Goal: Find specific page/section: Find specific page/section

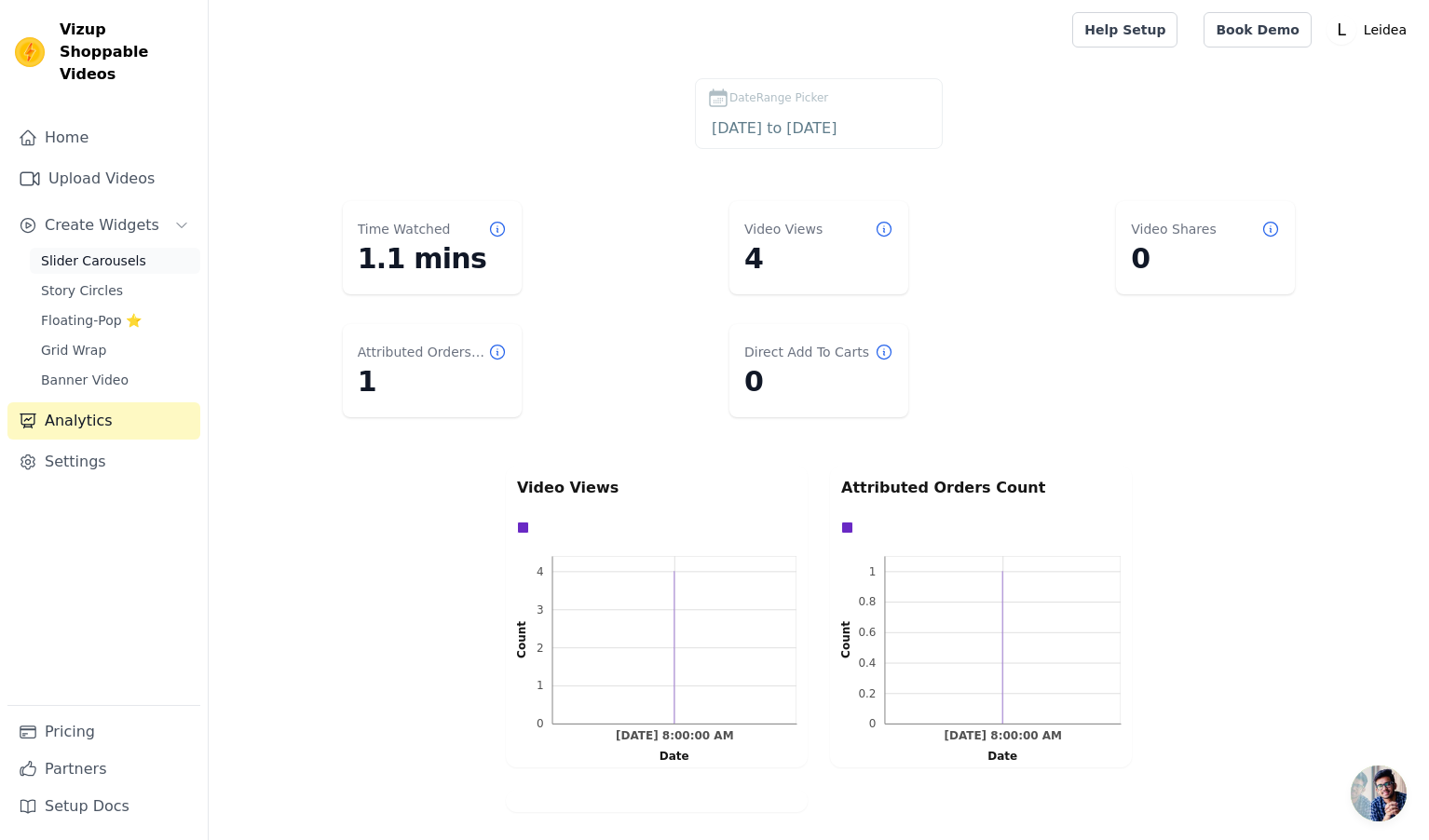
click at [85, 252] on span "Slider Carousels" at bounding box center [93, 261] width 106 height 18
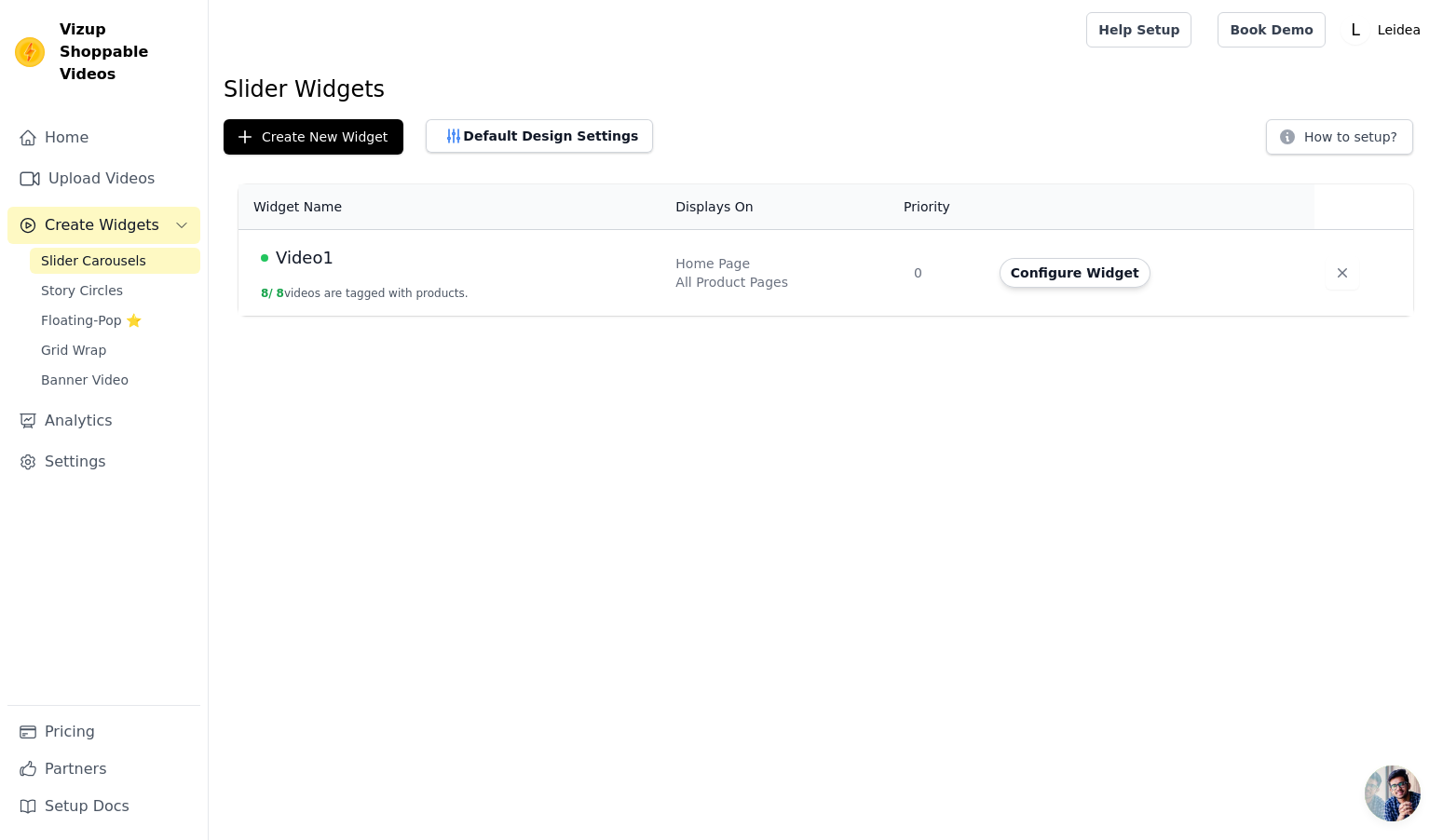
click at [322, 269] on span "Video1" at bounding box center [305, 258] width 58 height 26
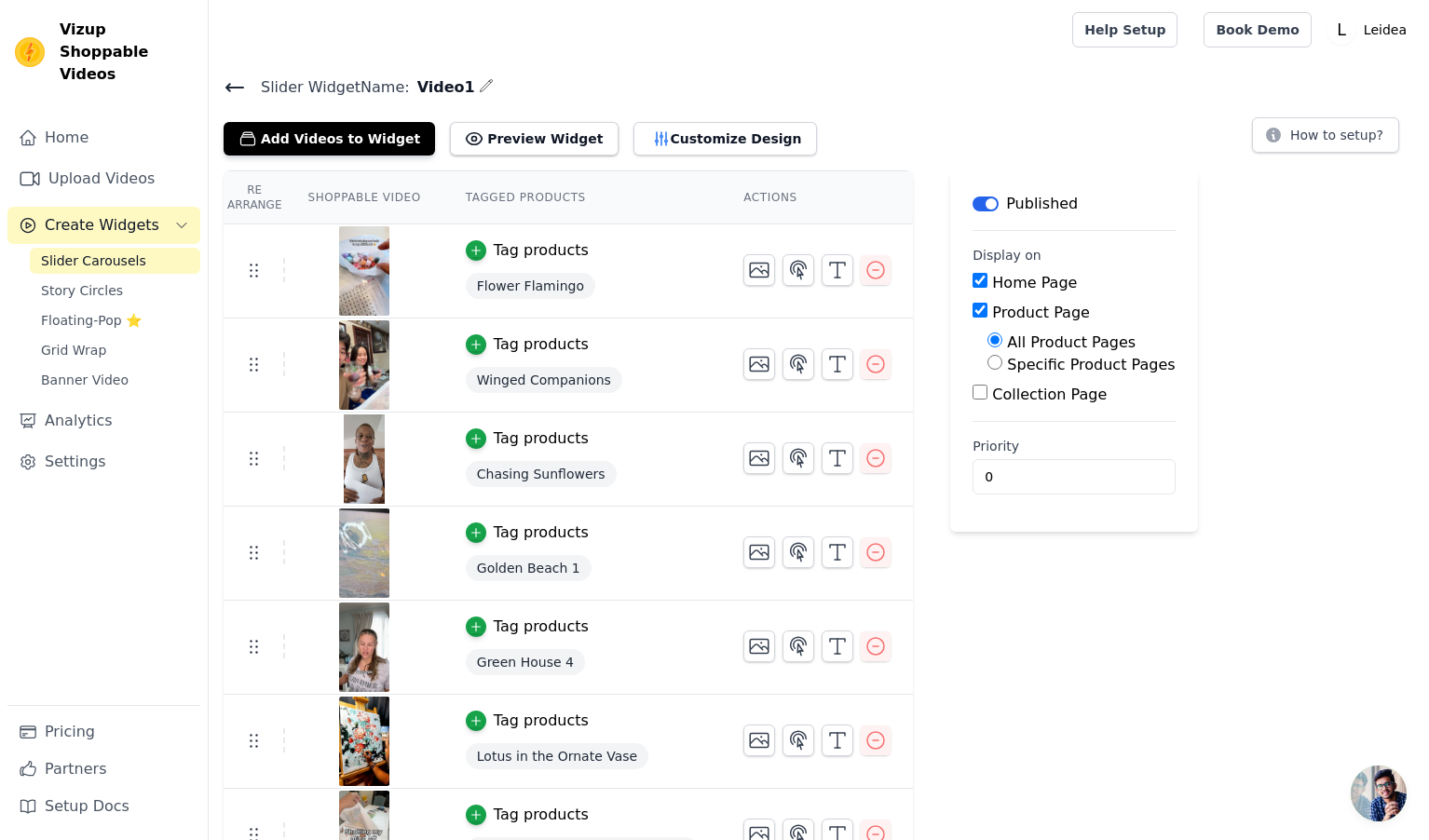
scroll to position [93, 0]
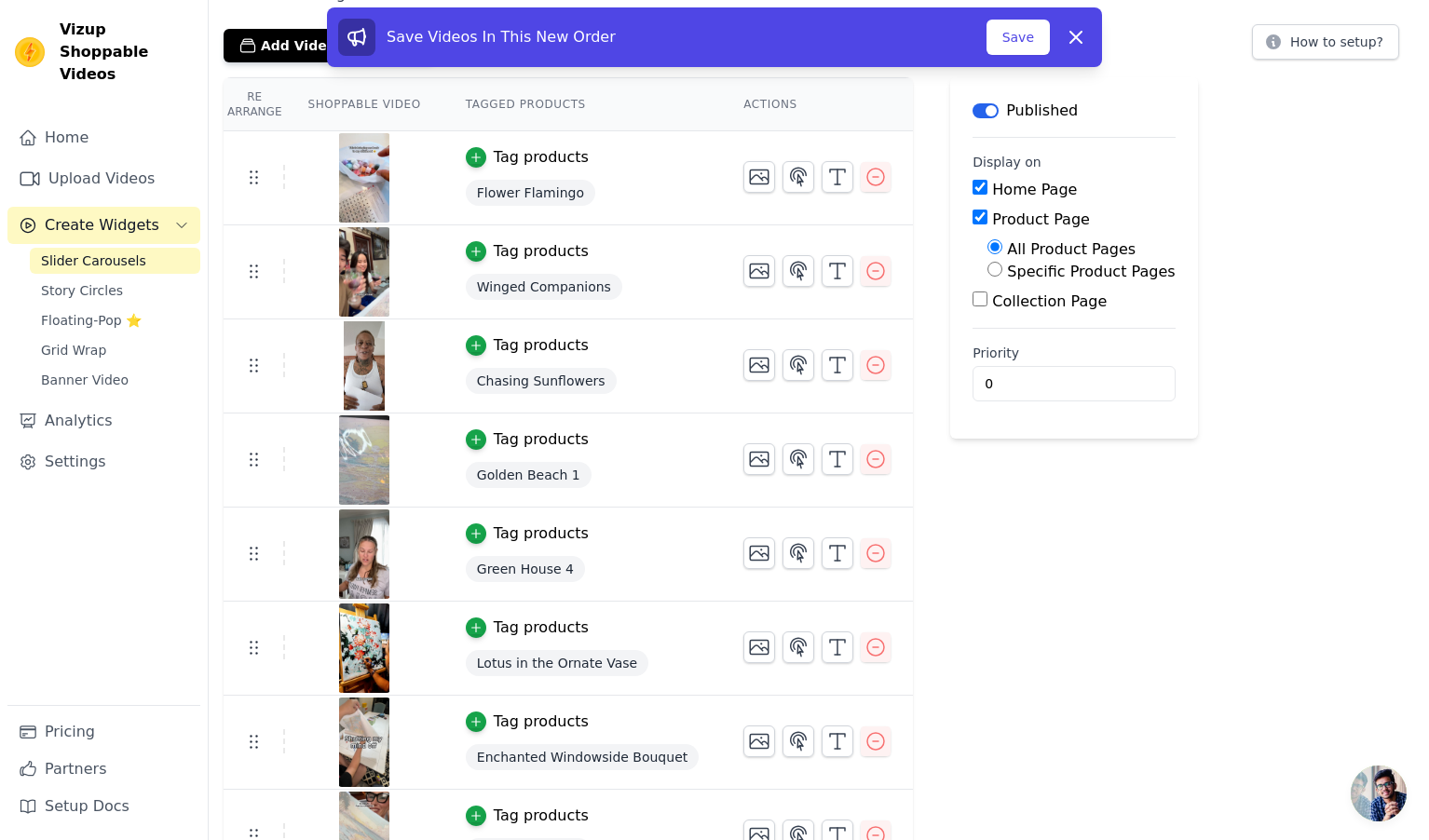
click at [586, 287] on span "Winged Companions" at bounding box center [544, 287] width 156 height 26
click at [493, 285] on span "Winged Companions" at bounding box center [544, 287] width 156 height 26
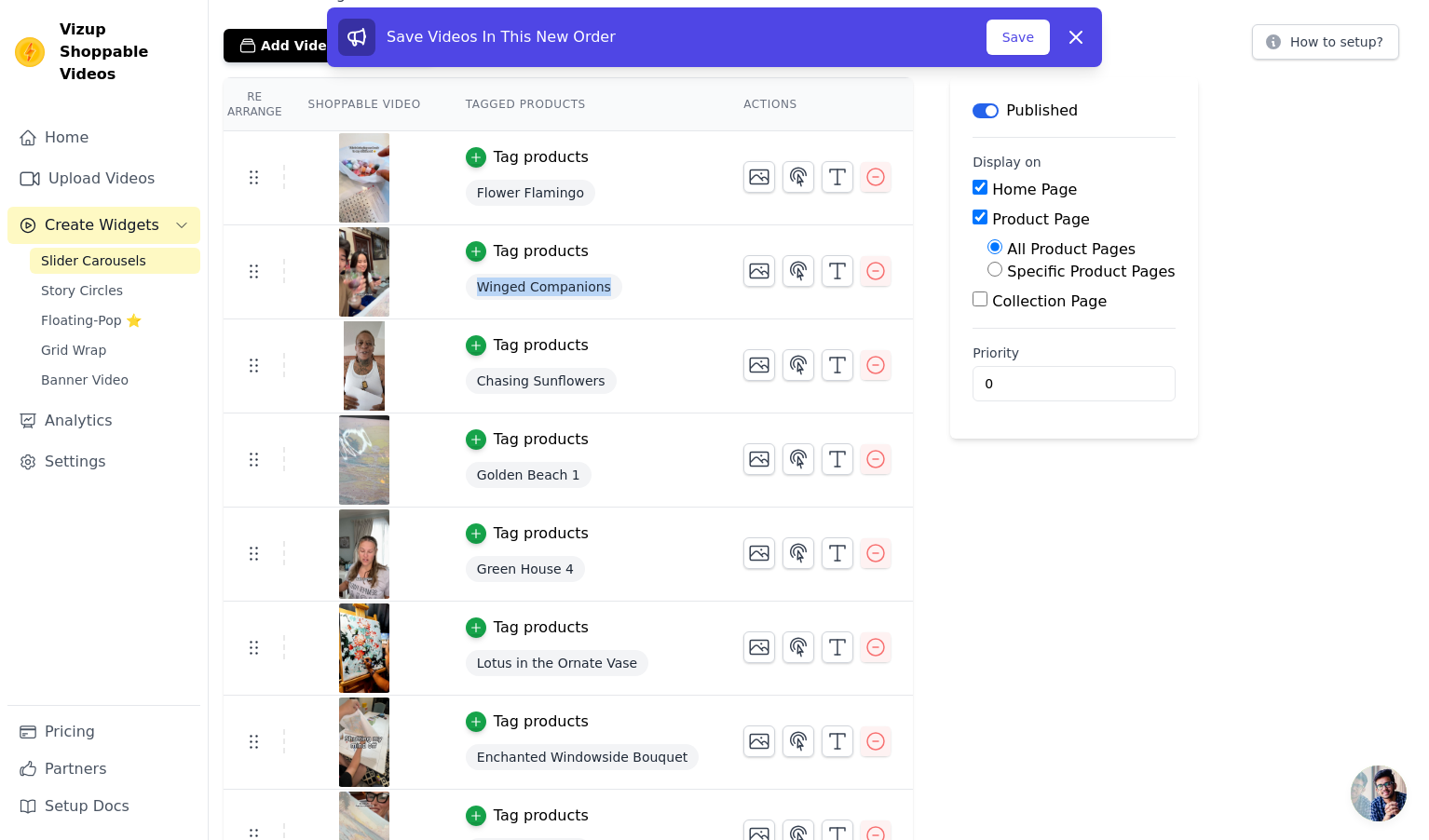
copy span "Winged Companions"
